Goal: Information Seeking & Learning: Understand process/instructions

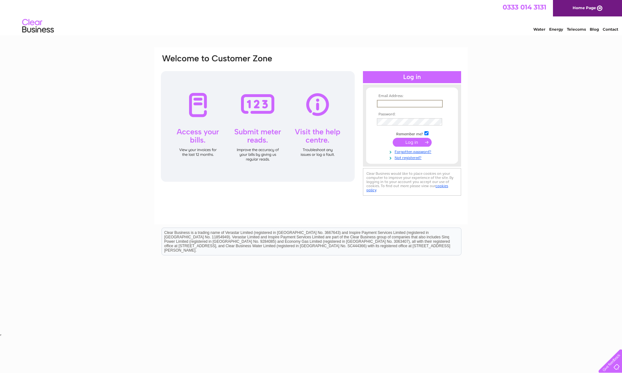
type input "thoyle06@aol.com"
click at [412, 142] on input "submit" at bounding box center [411, 142] width 39 height 9
click at [410, 141] on input "submit" at bounding box center [411, 142] width 39 height 9
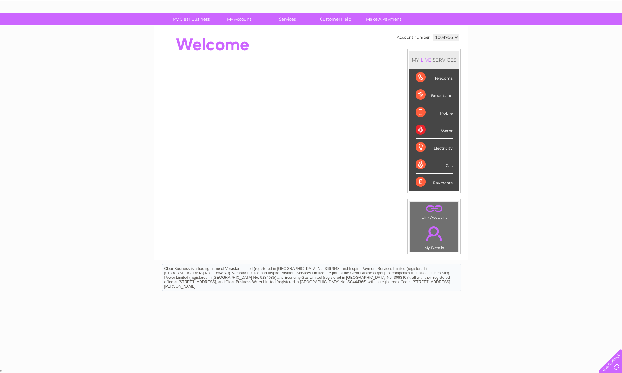
scroll to position [34, 0]
click at [329, 19] on link "Customer Help" at bounding box center [335, 20] width 52 height 12
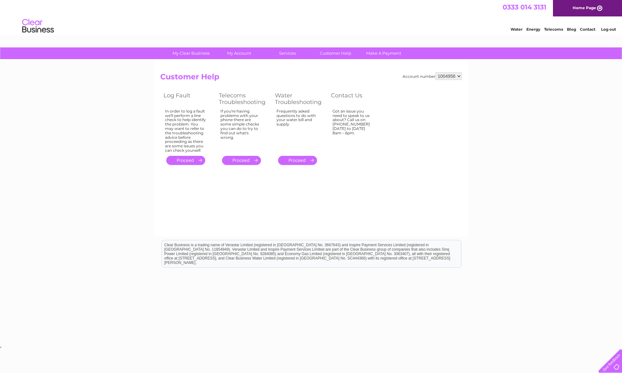
click at [243, 157] on link "." at bounding box center [241, 160] width 39 height 9
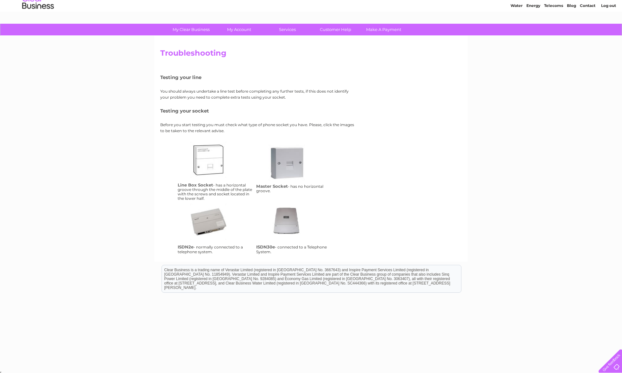
scroll to position [23, 0]
